Goal: Transaction & Acquisition: Purchase product/service

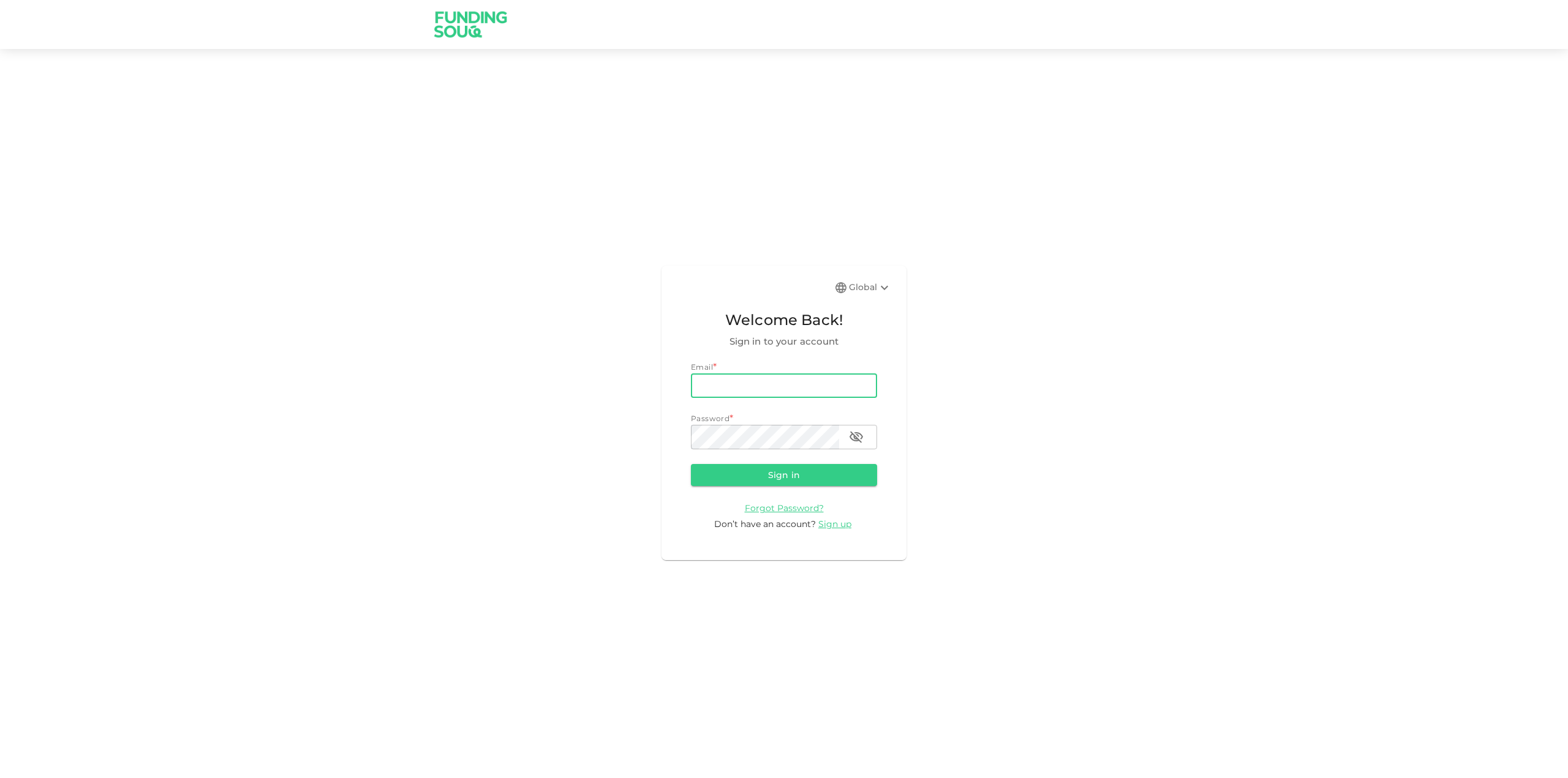
type input "abelpedroramos@gmail.com"
click at [767, 480] on button "Sign in" at bounding box center [784, 475] width 186 height 22
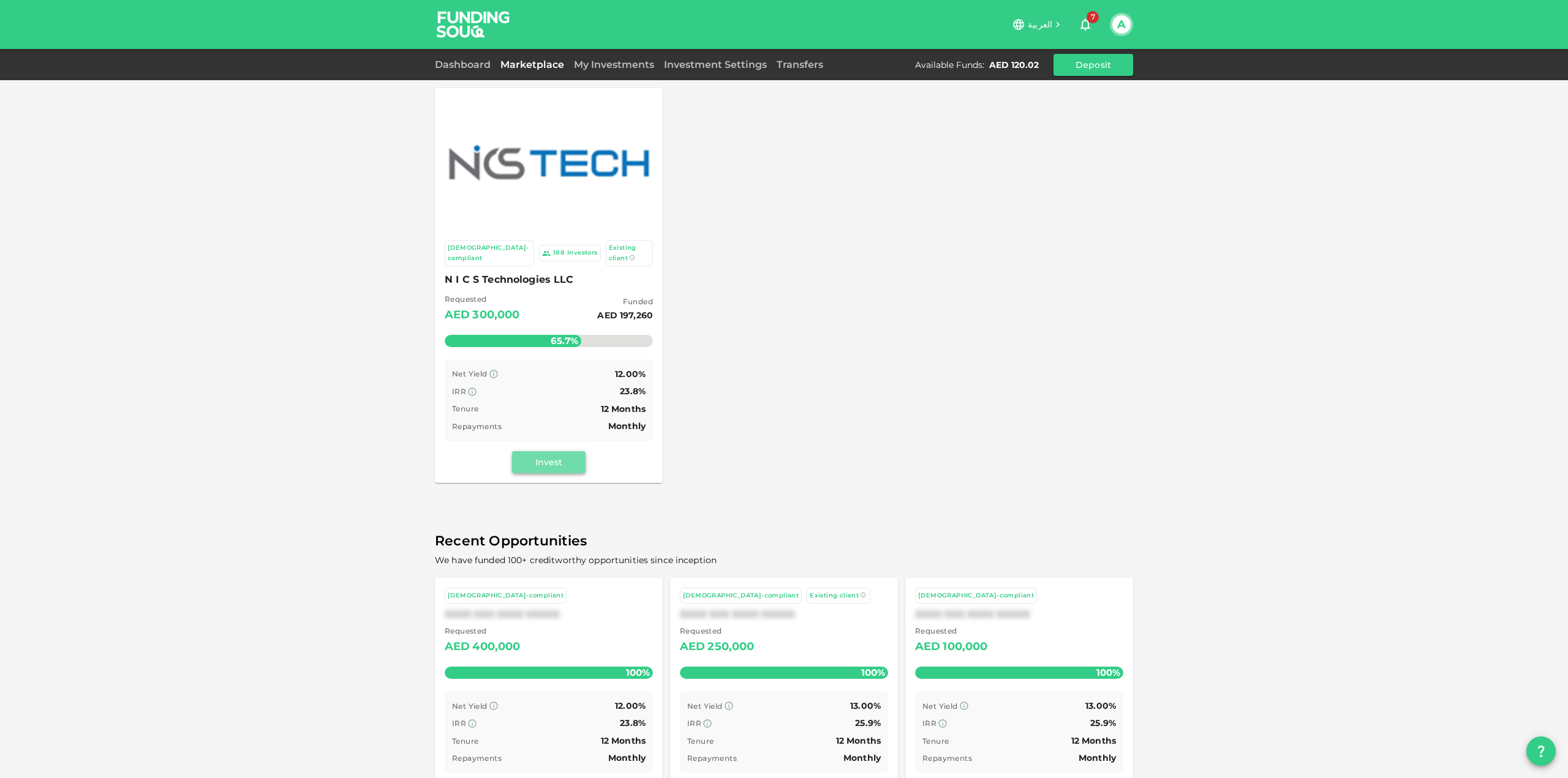
click at [565, 457] on button "Invest" at bounding box center [548, 462] width 74 height 22
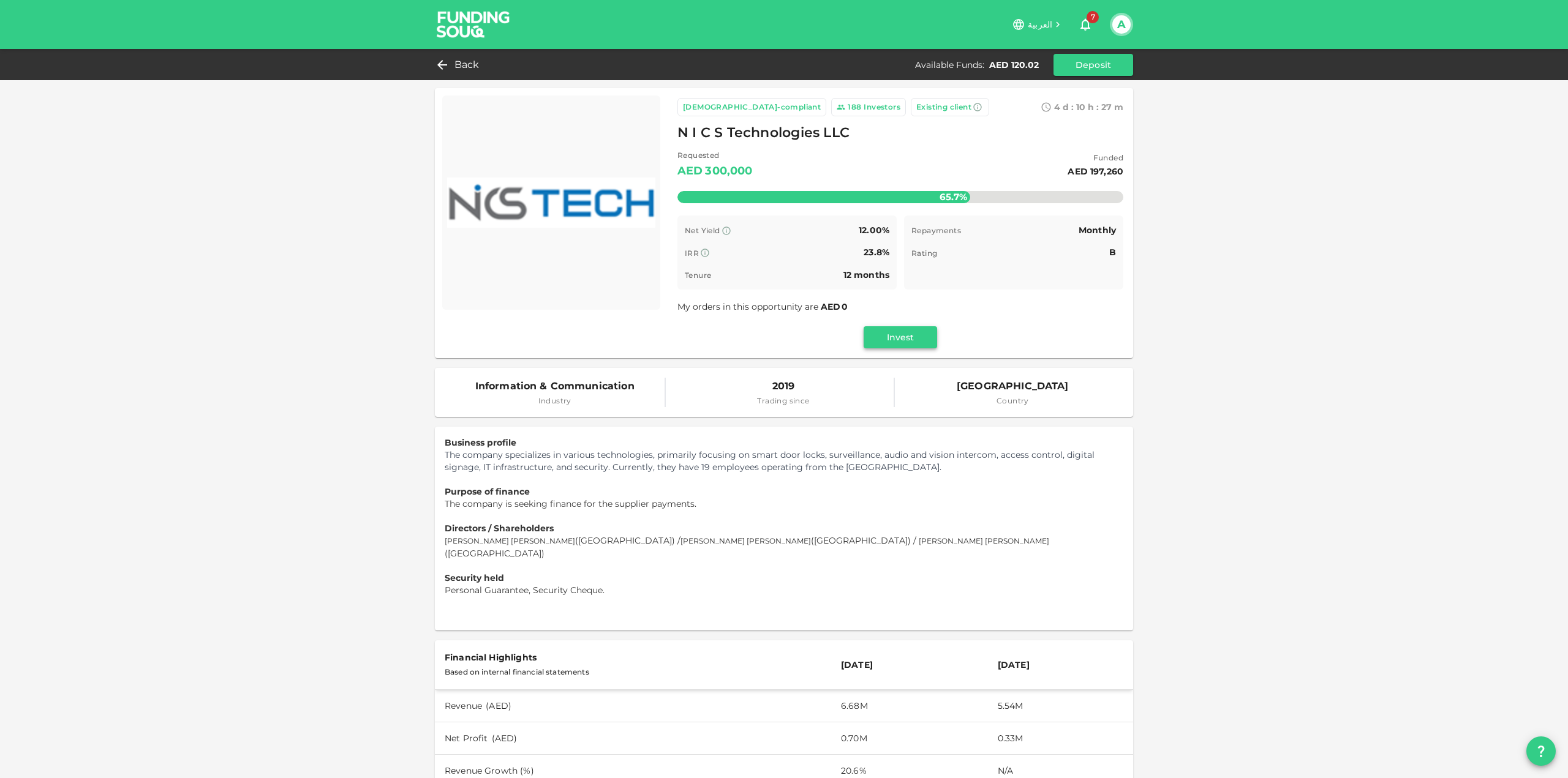
click at [904, 341] on button "Invest" at bounding box center [900, 338] width 74 height 22
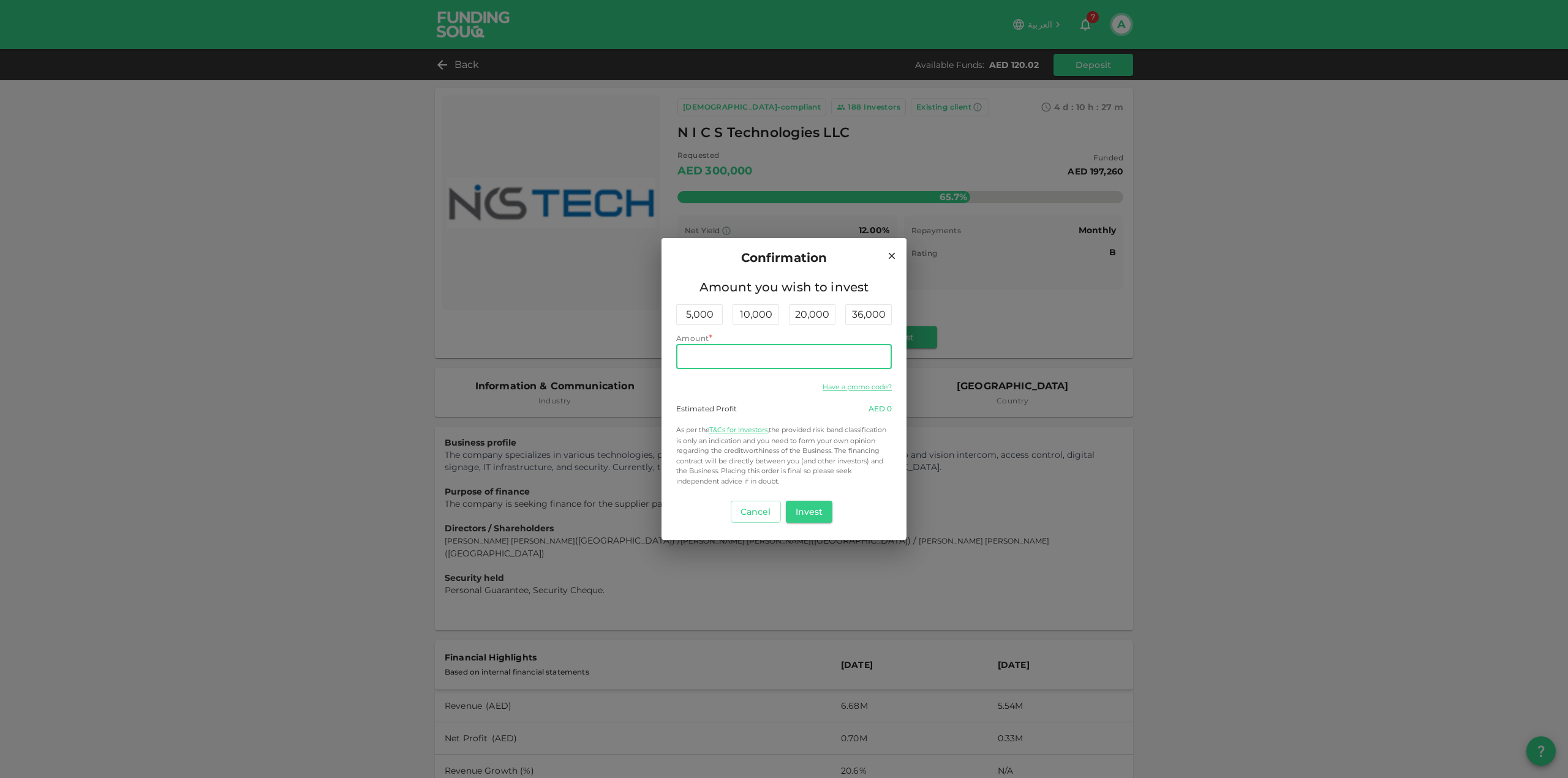
click at [755, 350] on input "Amount" at bounding box center [784, 357] width 215 height 25
type input "120"
click at [822, 511] on button "Invest" at bounding box center [810, 512] width 47 height 22
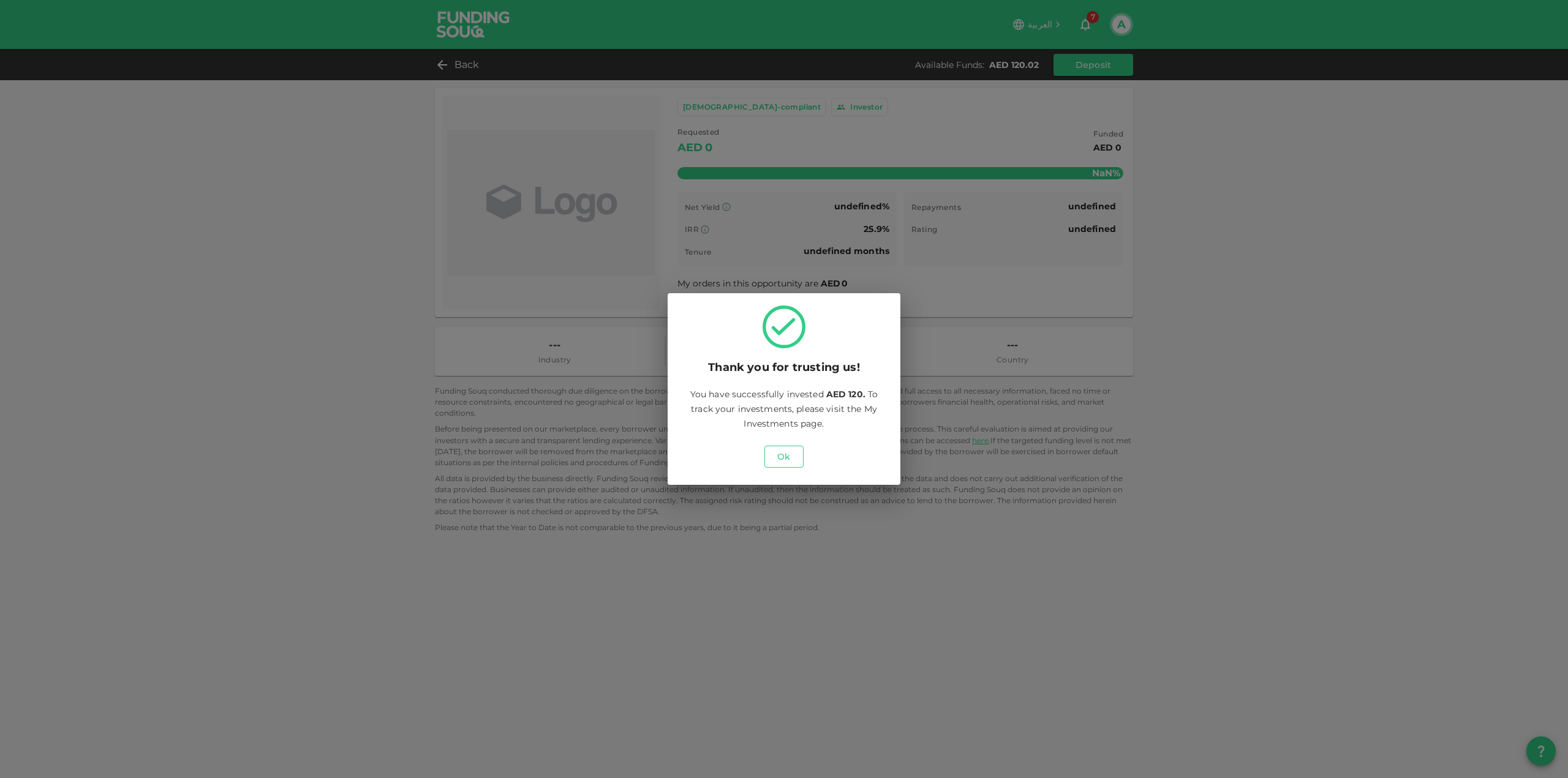
click at [787, 451] on button "Ok" at bounding box center [784, 457] width 39 height 22
